Goal: Find specific page/section

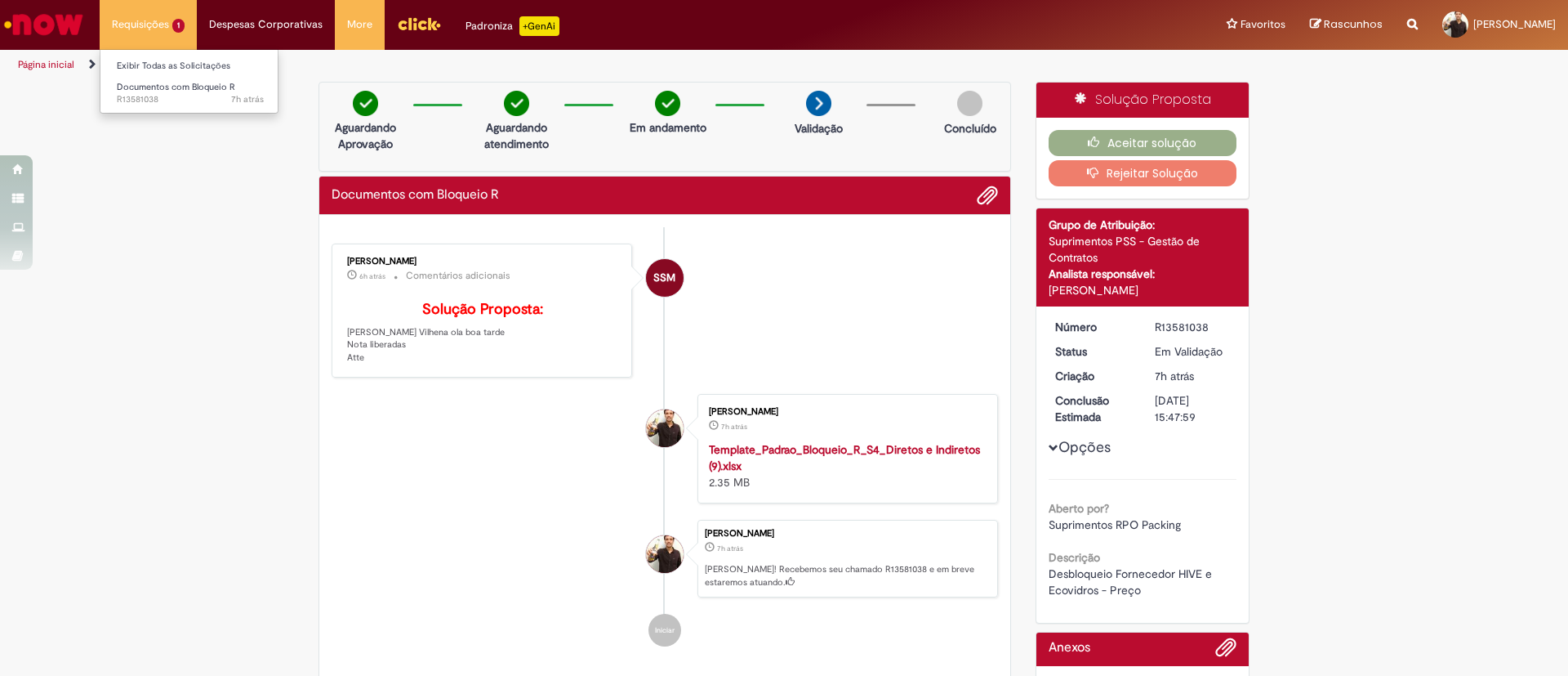
click at [137, 17] on li "Requisições 1 Exibir Todas as Solicitações Documentos com Bloqueio R 7h atrás 7…" at bounding box center [148, 25] width 98 height 49
click at [66, 27] on img "Ir para a Homepage" at bounding box center [44, 25] width 84 height 33
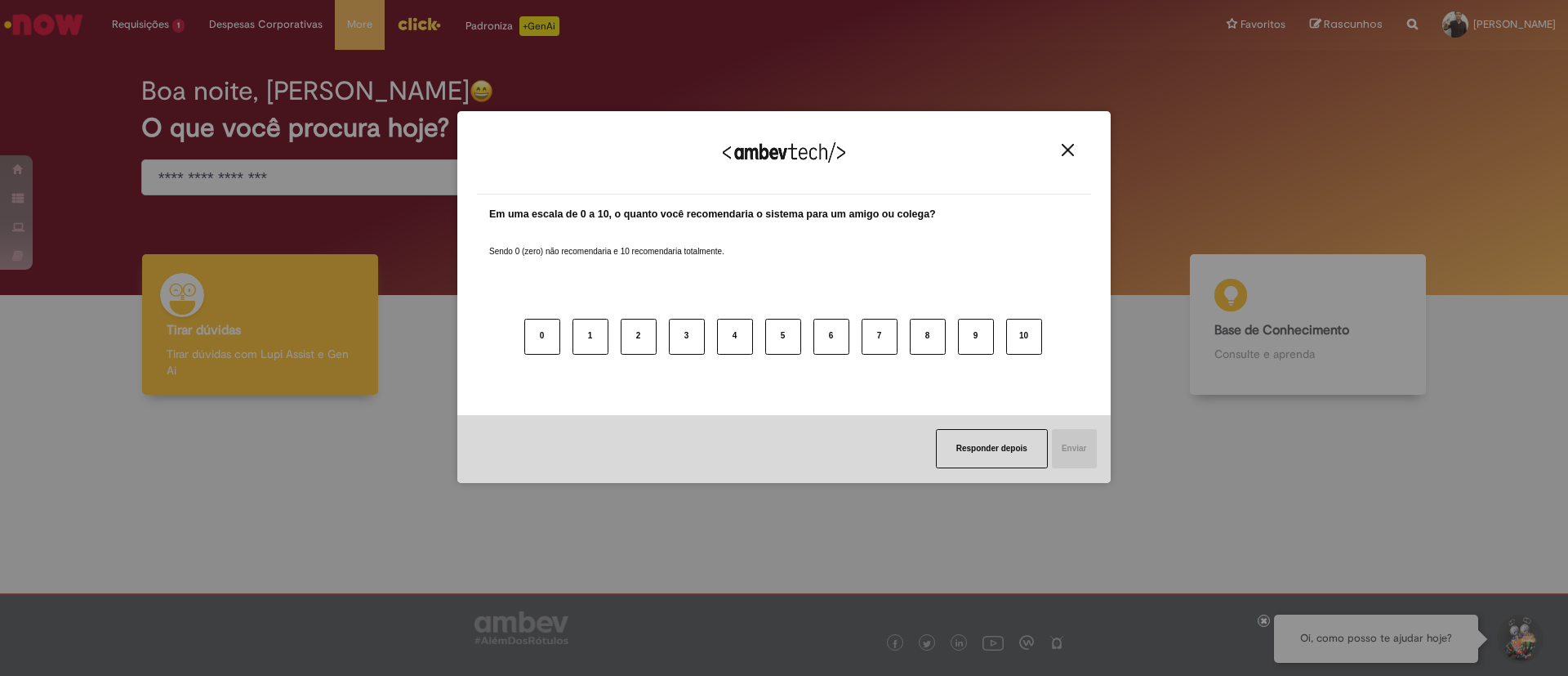
click at [1063, 157] on div "Agradecemos seu feedback!" at bounding box center [784, 162] width 614 height 64
click at [1066, 151] on img "Close" at bounding box center [1068, 150] width 12 height 12
